Goal: Check status: Check status

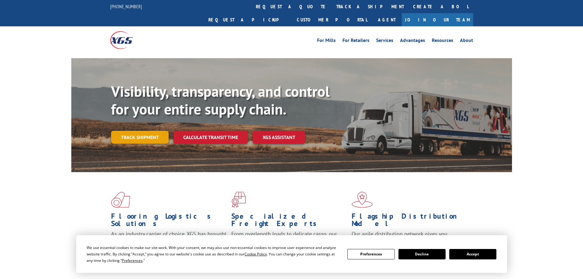
click at [144, 131] on link "Track shipment" at bounding box center [140, 137] width 58 height 13
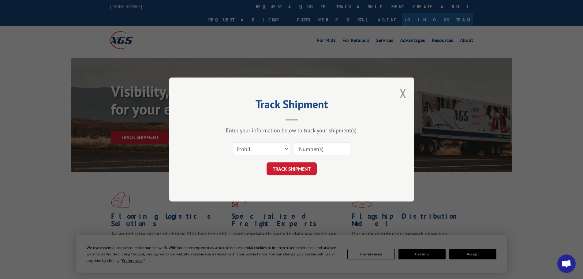
click at [316, 148] on input at bounding box center [322, 148] width 56 height 13
paste input "Xpress Global Systems"
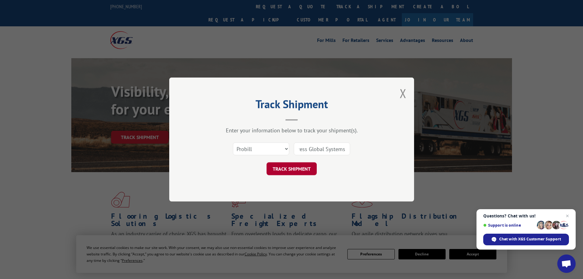
type input "Xpress Global Systems"
click at [296, 170] on button "TRACK SHIPMENT" at bounding box center [292, 168] width 50 height 13
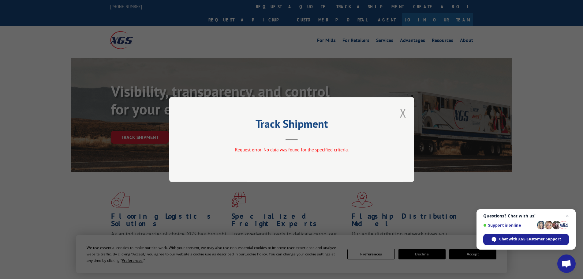
click at [404, 117] on button "Close modal" at bounding box center [403, 113] width 7 height 16
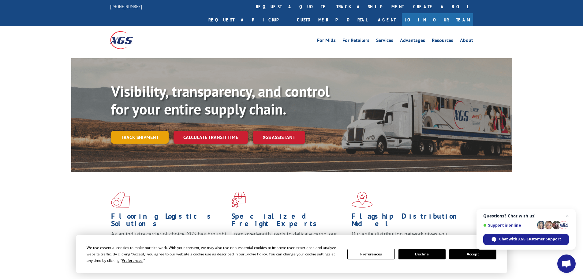
click at [157, 131] on link "Track shipment" at bounding box center [140, 137] width 58 height 13
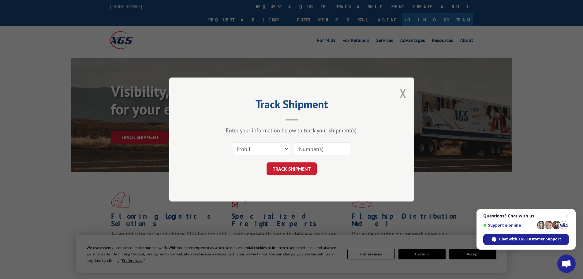
click at [312, 152] on input at bounding box center [322, 148] width 56 height 13
paste input "2564170"
type input "2564170"
click at [303, 170] on button "TRACK SHIPMENT" at bounding box center [292, 168] width 50 height 13
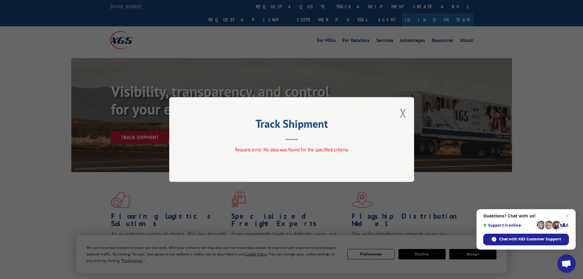
click at [410, 111] on div "Track Shipment Request error: No data was found for the specified criteria." at bounding box center [291, 139] width 245 height 85
click at [401, 115] on button "Close modal" at bounding box center [403, 113] width 7 height 16
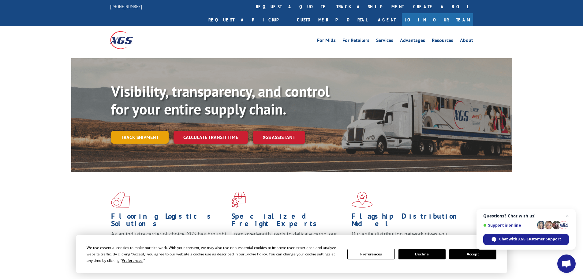
click at [143, 131] on link "Track shipment" at bounding box center [140, 137] width 58 height 13
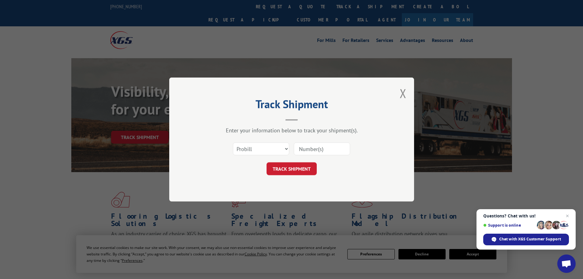
click at [279, 142] on div "Select category... Probill BOL PO" at bounding box center [261, 149] width 56 height 14
click at [279, 148] on select "Select category... Probill BOL PO" at bounding box center [261, 148] width 56 height 13
select select "bol"
click at [233, 142] on select "Select category... Probill BOL PO" at bounding box center [261, 148] width 56 height 13
click at [324, 149] on input at bounding box center [322, 148] width 56 height 13
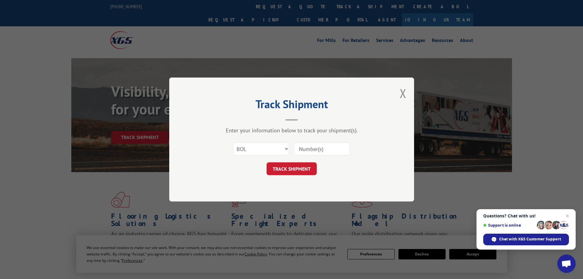
paste input "2564170"
type input "2564170"
click at [298, 168] on button "TRACK SHIPMENT" at bounding box center [292, 168] width 50 height 13
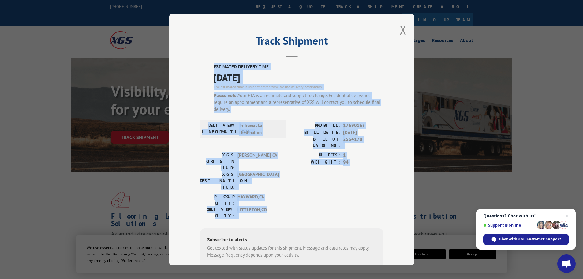
drag, startPoint x: 296, startPoint y: 180, endPoint x: 208, endPoint y: 64, distance: 145.9
click at [208, 64] on div "ESTIMATED DELIVERY TIME: [DATE] The estimated time is using the time zone for t…" at bounding box center [292, 187] width 184 height 248
copy div "ESTIMATED DELIVERY TIME: [DATE] The estimated time is using the time zone for t…"
click at [341, 59] on div "Track Shipment ESTIMATED DELIVERY TIME: [DATE] The estimated time is using the …" at bounding box center [291, 139] width 245 height 251
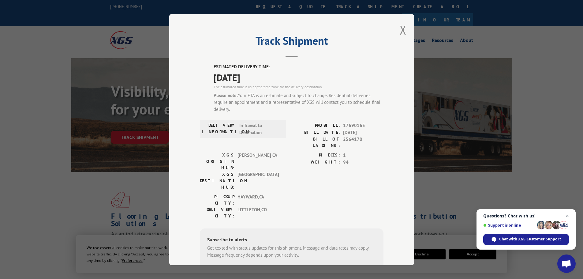
click at [568, 216] on span "Close chat" at bounding box center [568, 216] width 8 height 8
